Goal: Task Accomplishment & Management: Manage account settings

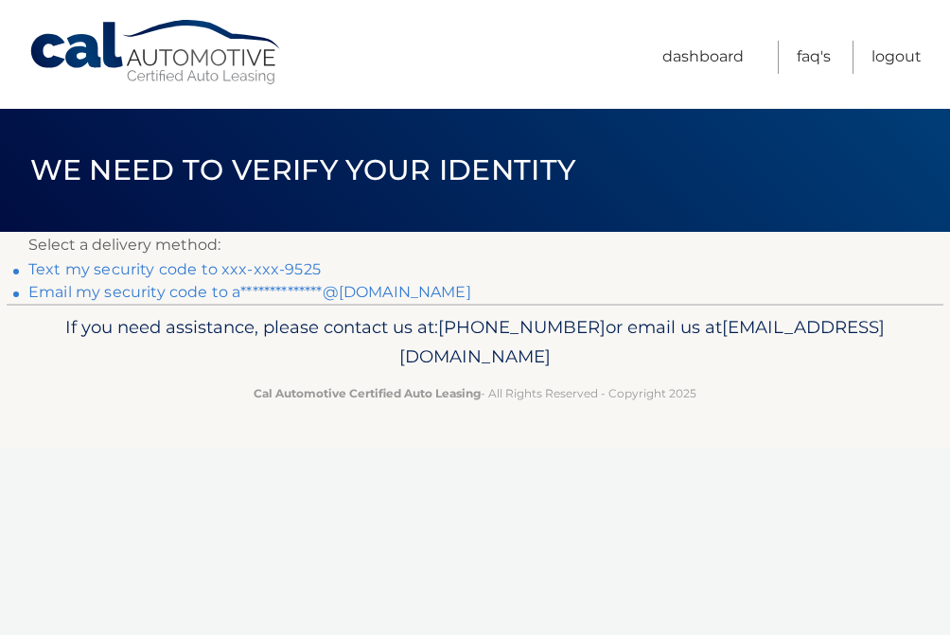
click at [171, 269] on link "Text my security code to xxx-xxx-9525" at bounding box center [174, 269] width 292 height 18
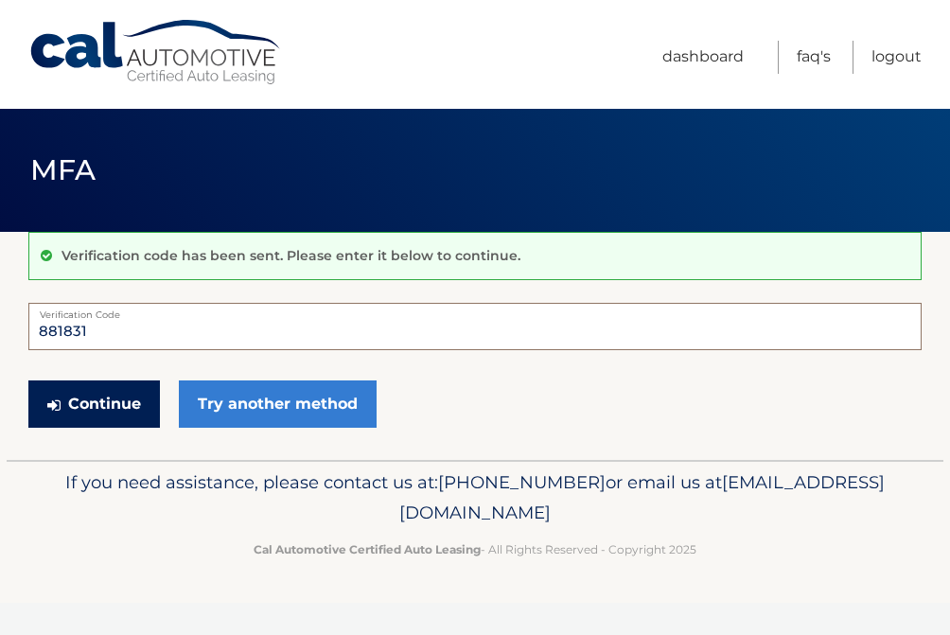
type input "881831"
click at [94, 403] on button "Continue" at bounding box center [94, 403] width 132 height 47
